Goal: Check status: Check status

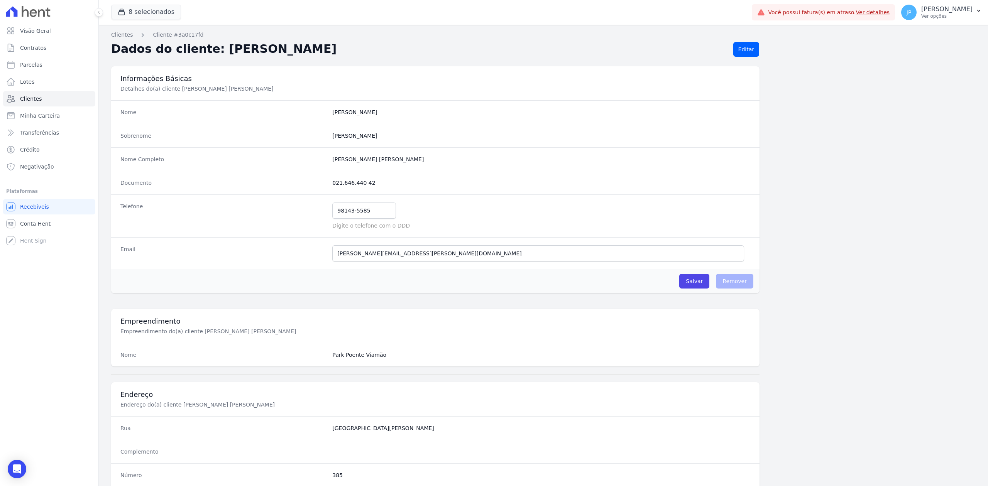
scroll to position [236, 0]
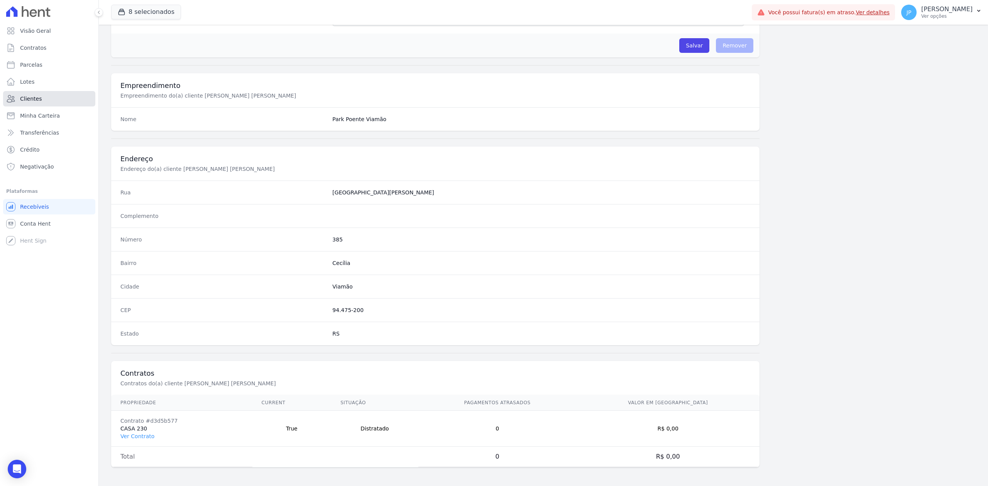
click at [41, 98] on link "Clientes" at bounding box center [49, 98] width 92 height 15
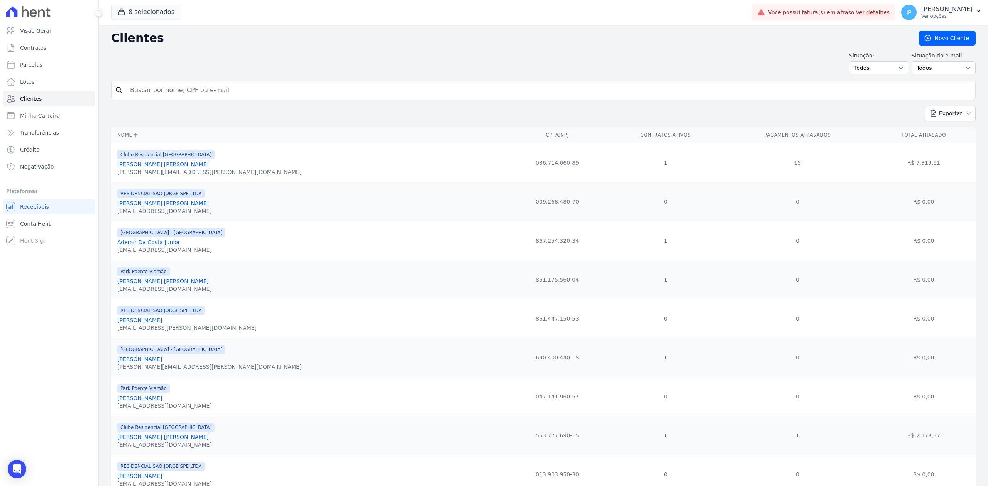
click at [200, 96] on input "search" at bounding box center [548, 90] width 847 height 15
paste input "[PERSON_NAME]"
type input "[PERSON_NAME]"
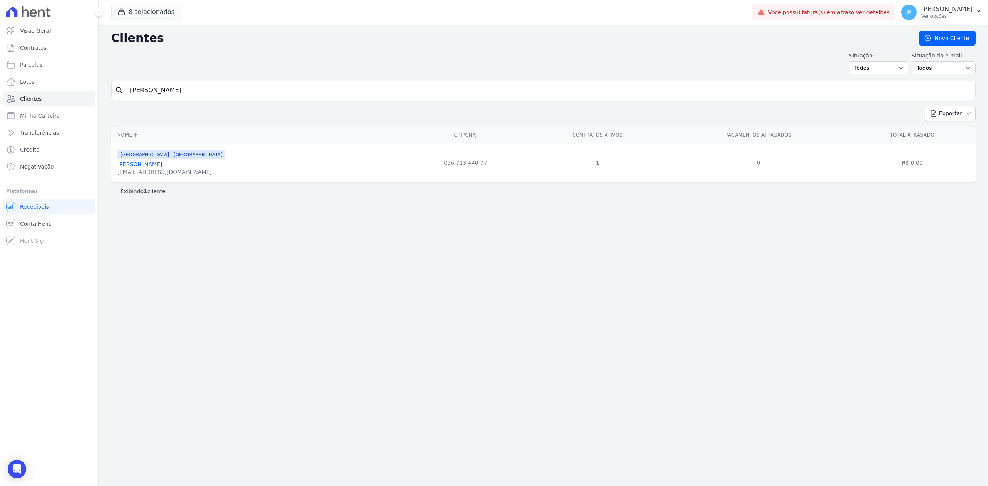
click at [162, 167] on link "[PERSON_NAME]" at bounding box center [139, 164] width 45 height 6
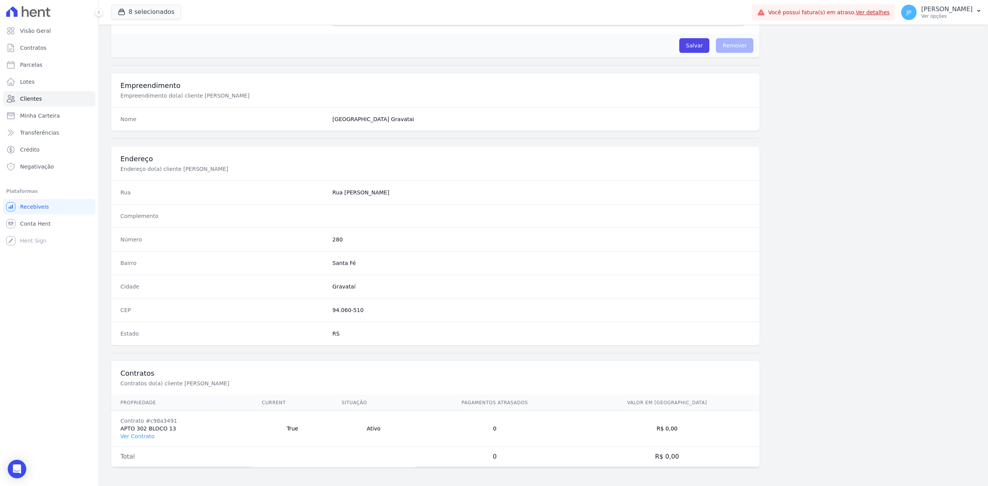
scroll to position [240, 0]
click at [147, 434] on link "Ver Contrato" at bounding box center [137, 437] width 34 height 6
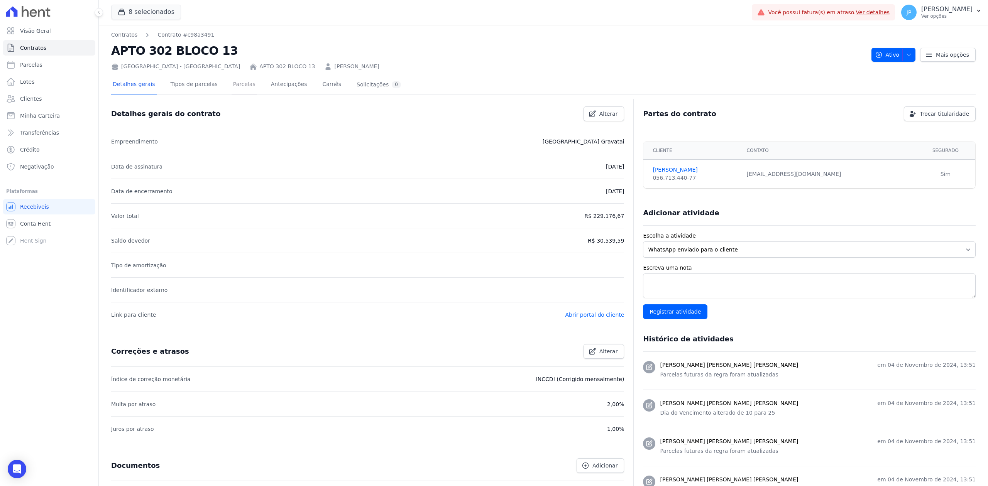
click at [235, 90] on link "Parcelas" at bounding box center [244, 85] width 25 height 20
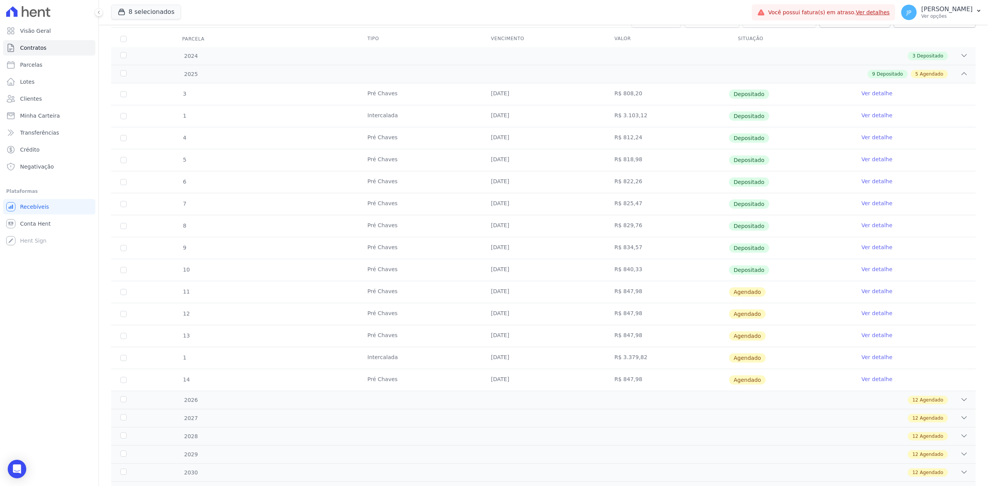
scroll to position [86, 0]
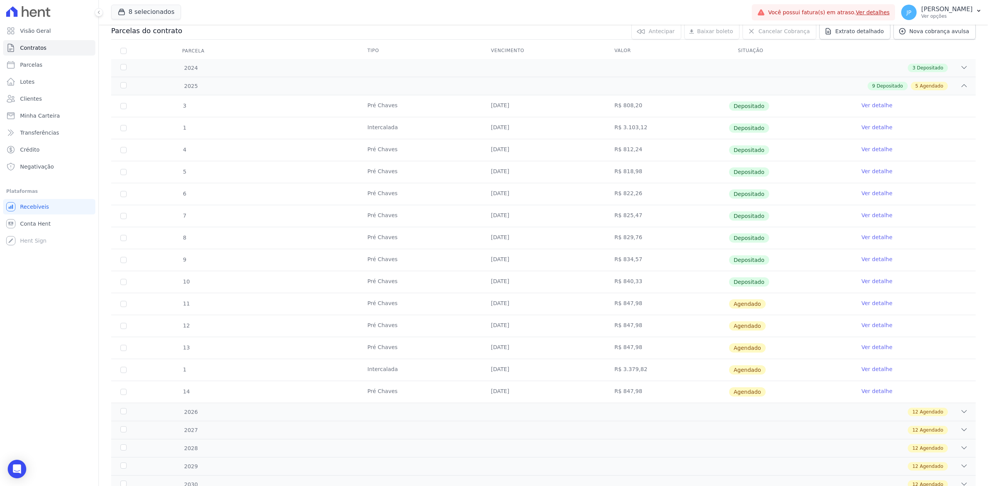
drag, startPoint x: 425, startPoint y: 373, endPoint x: 587, endPoint y: 366, distance: 162.3
click at [587, 366] on tr "1 [GEOGRAPHIC_DATA] [DATE] R$ 3.379,82 [GEOGRAPHIC_DATA] Ver detalhe" at bounding box center [543, 370] width 865 height 22
click at [962, 415] on div "2026 12 Agendado" at bounding box center [543, 412] width 865 height 18
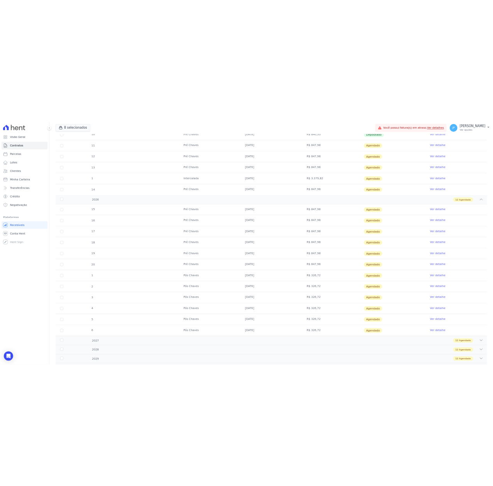
scroll to position [343, 0]
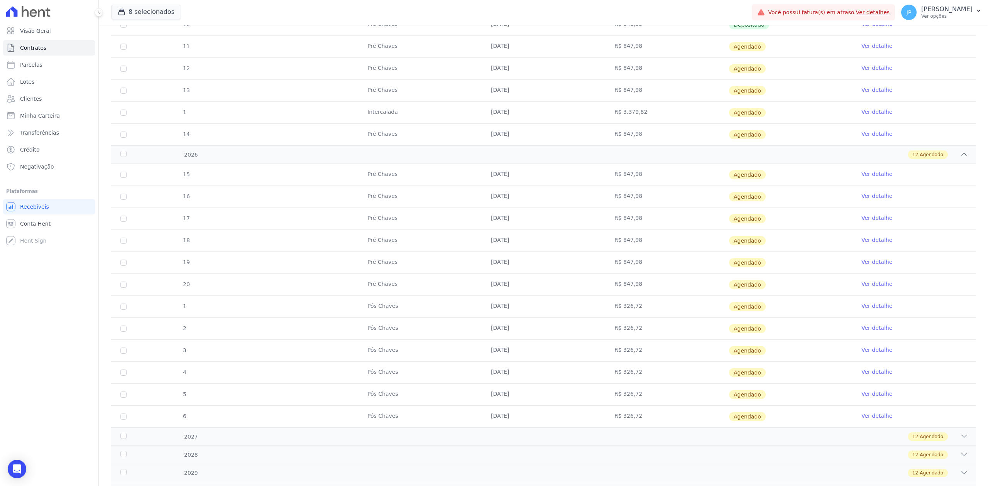
drag, startPoint x: 482, startPoint y: 245, endPoint x: 661, endPoint y: 243, distance: 179.5
click at [661, 243] on tr "18 Pré [PERSON_NAME] [DATE] R$ 847,98 [GEOGRAPHIC_DATA] Ver detalhe" at bounding box center [543, 241] width 865 height 22
click at [516, 237] on td "[DATE]" at bounding box center [544, 241] width 124 height 22
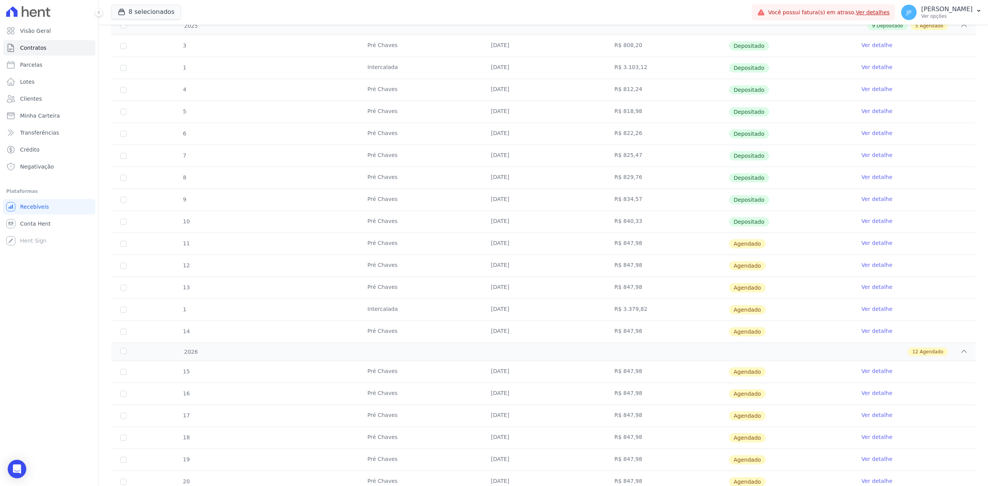
scroll to position [0, 0]
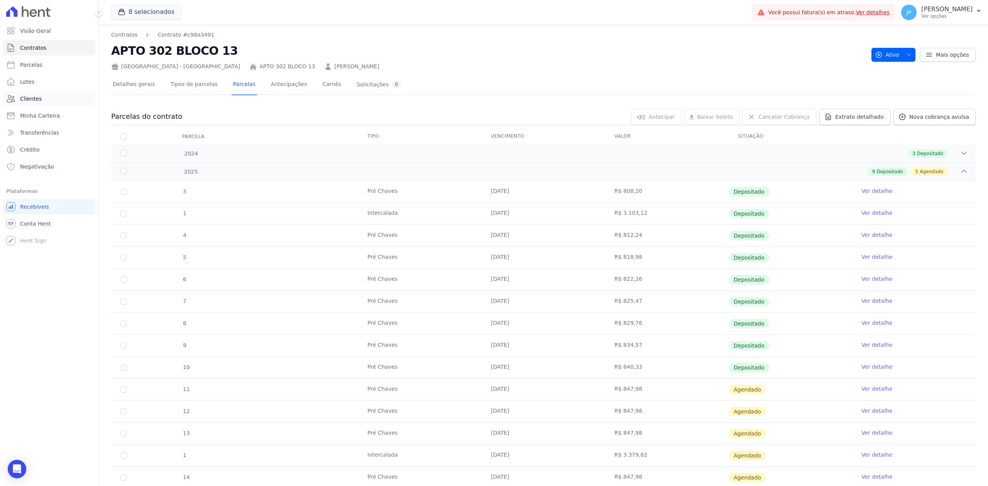
click at [42, 105] on link "Clientes" at bounding box center [49, 98] width 92 height 15
